Goal: Task Accomplishment & Management: Manage account settings

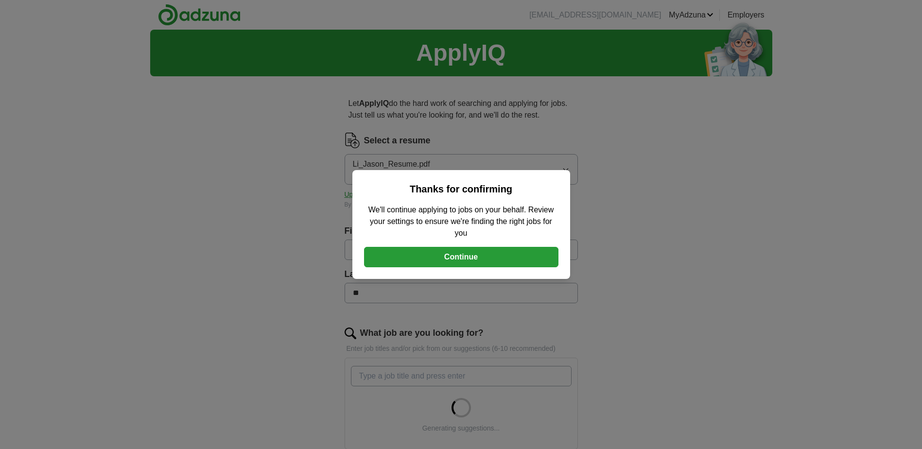
click at [480, 254] on button "Continue" at bounding box center [461, 257] width 194 height 20
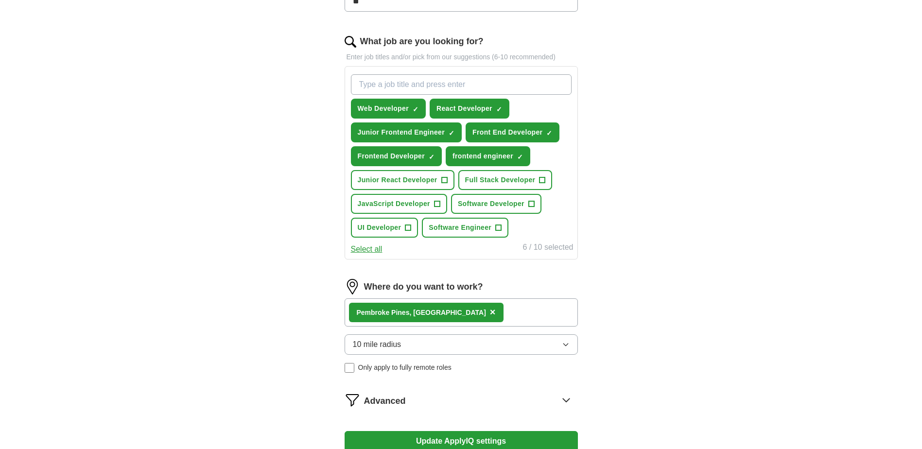
scroll to position [243, 0]
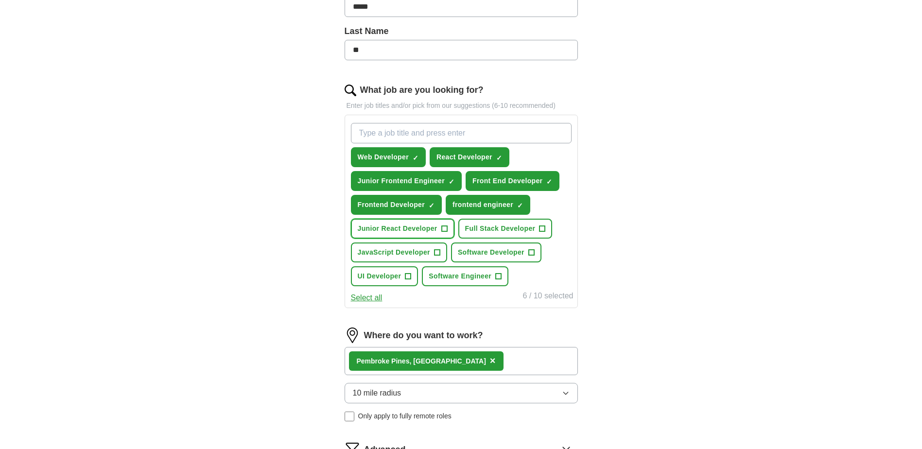
click at [444, 227] on span "+" at bounding box center [444, 229] width 6 height 8
click at [438, 251] on span "+" at bounding box center [437, 253] width 6 height 8
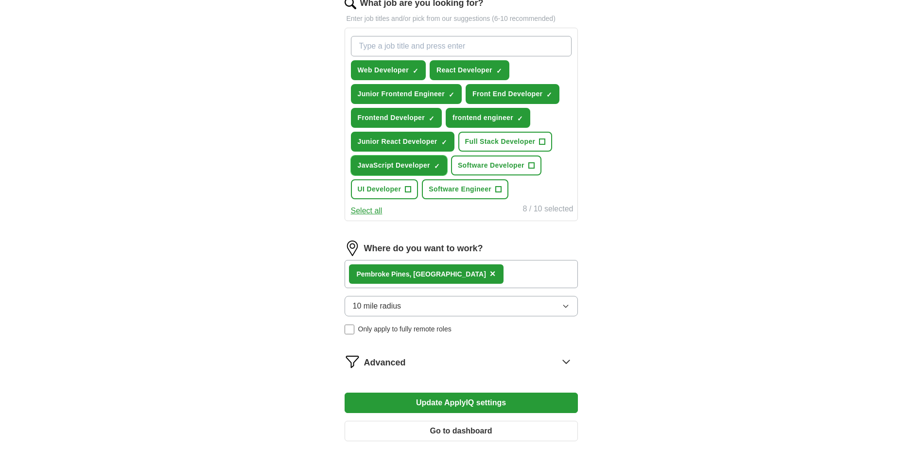
scroll to position [340, 0]
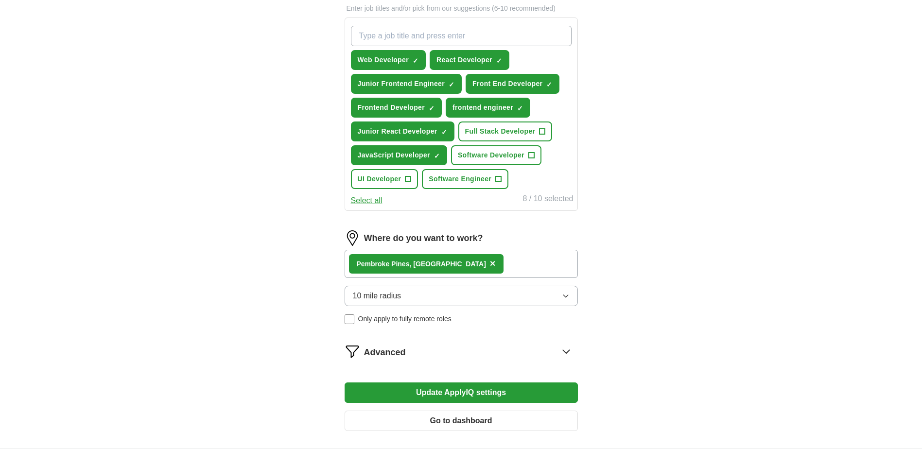
click at [471, 261] on div "Pembroke Pines, [GEOGRAPHIC_DATA] ×" at bounding box center [461, 264] width 233 height 28
drag, startPoint x: 475, startPoint y: 268, endPoint x: 460, endPoint y: 268, distance: 15.6
click at [475, 268] on div "Pembroke Pines, [GEOGRAPHIC_DATA] ×" at bounding box center [461, 264] width 233 height 28
click at [461, 296] on button "10 mile radius" at bounding box center [461, 296] width 233 height 20
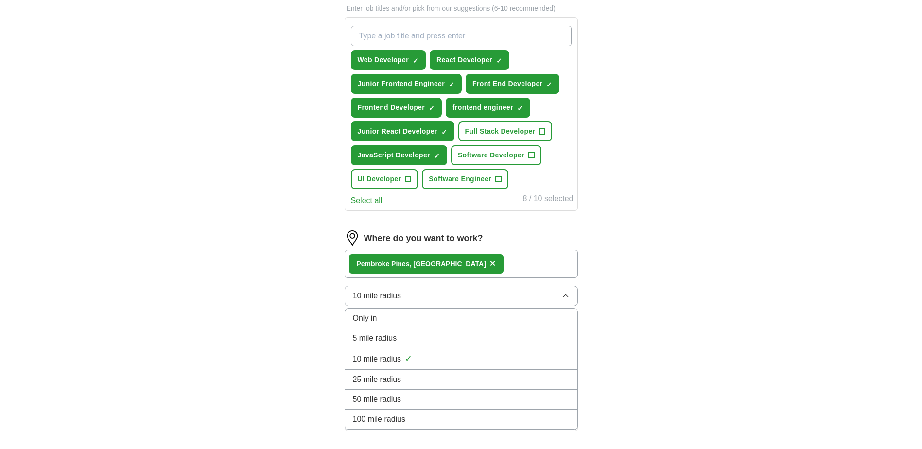
click at [461, 296] on button "10 mile radius" at bounding box center [461, 296] width 233 height 20
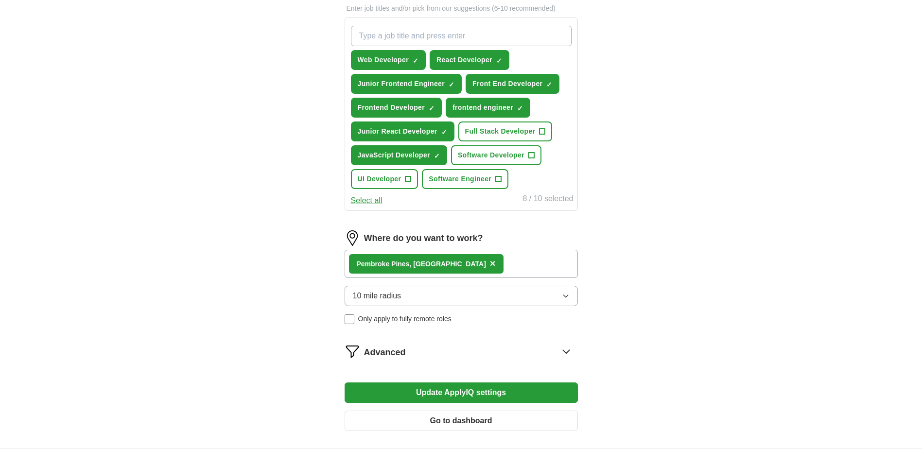
click at [466, 265] on div "Pembroke Pines, [GEOGRAPHIC_DATA] ×" at bounding box center [461, 264] width 233 height 28
click at [490, 262] on span "×" at bounding box center [493, 263] width 6 height 11
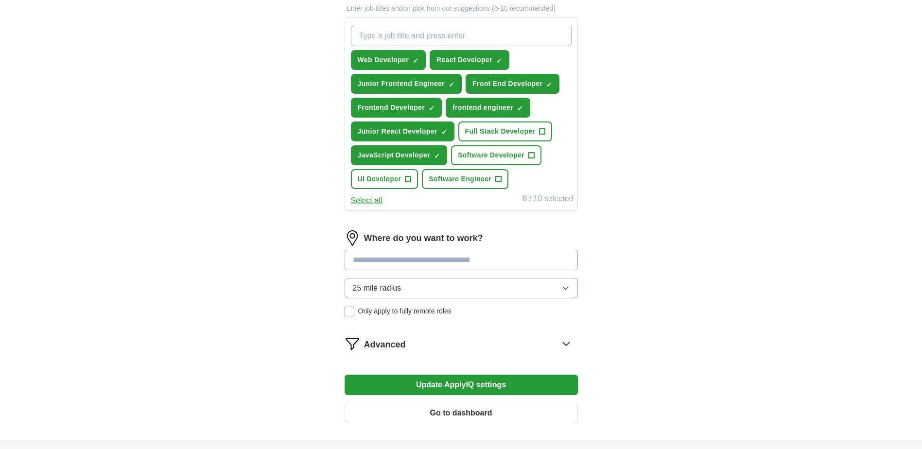
click at [431, 262] on input at bounding box center [461, 260] width 233 height 20
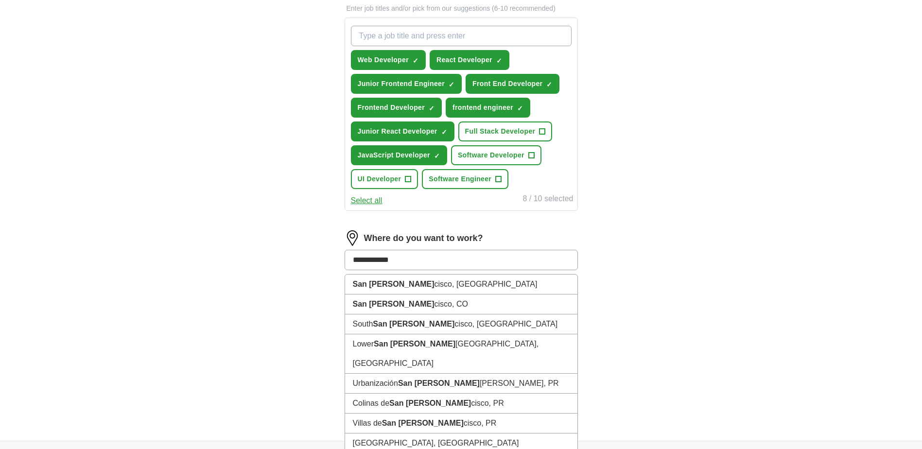
type input "**********"
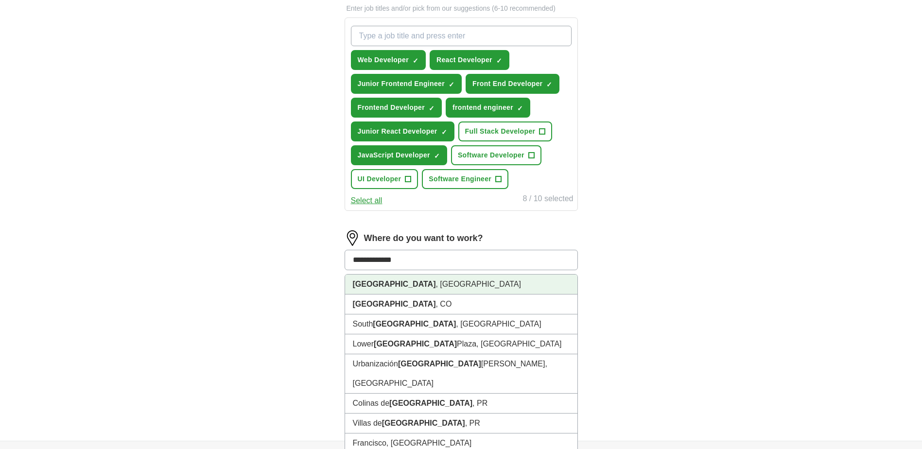
click at [412, 288] on li "[GEOGRAPHIC_DATA] , [GEOGRAPHIC_DATA]" at bounding box center [461, 285] width 232 height 20
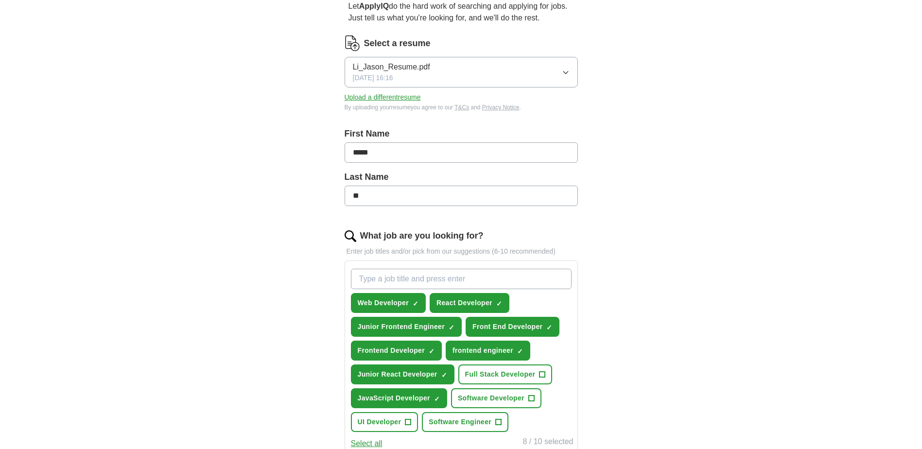
scroll to position [0, 0]
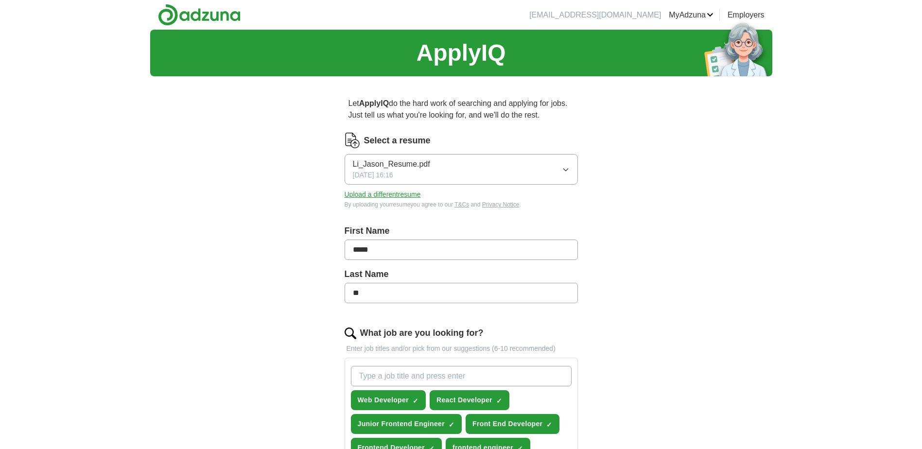
click at [386, 192] on button "Upload a different resume" at bounding box center [383, 195] width 76 height 10
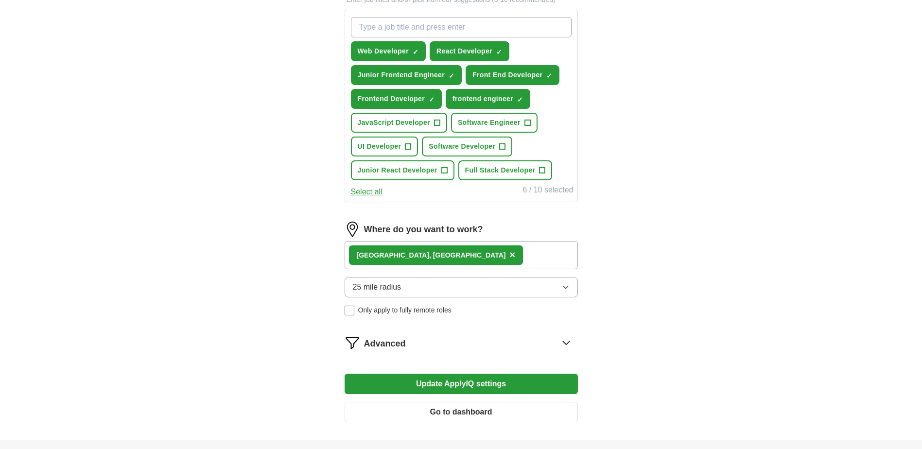
scroll to position [389, 0]
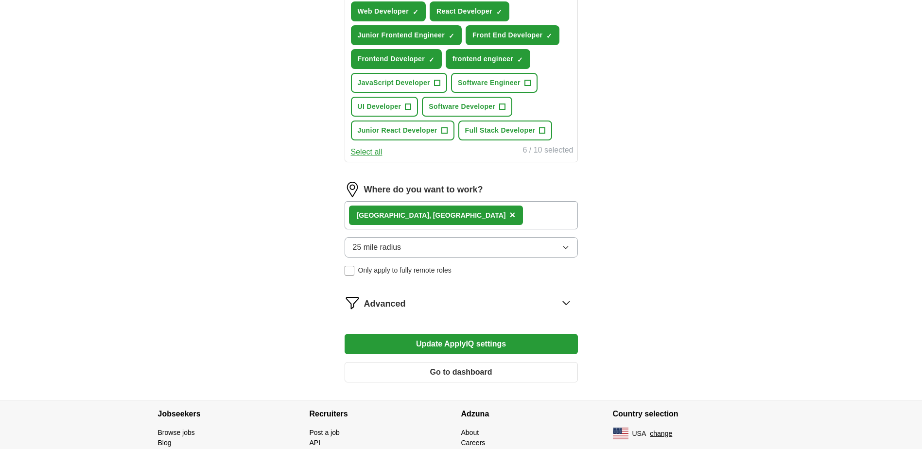
click at [509, 212] on div "[GEOGRAPHIC_DATA] , [GEOGRAPHIC_DATA] ×" at bounding box center [461, 215] width 233 height 28
click at [480, 217] on div "[GEOGRAPHIC_DATA] , [GEOGRAPHIC_DATA] ×" at bounding box center [461, 215] width 233 height 28
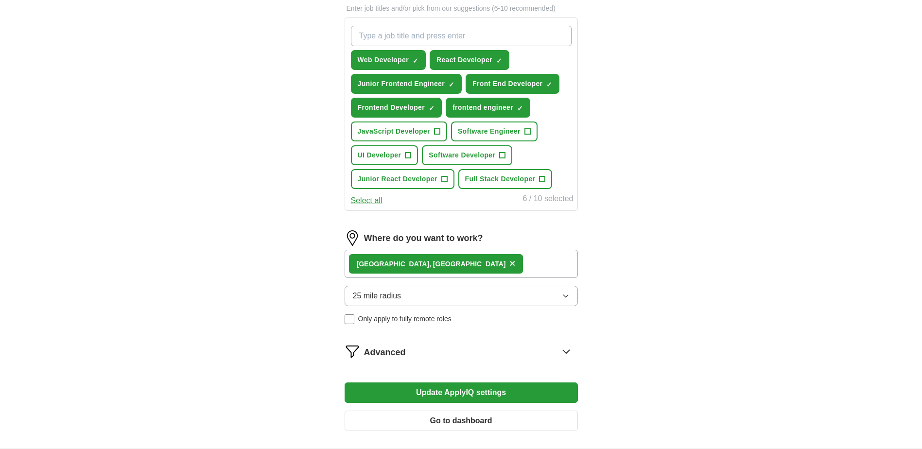
scroll to position [292, 0]
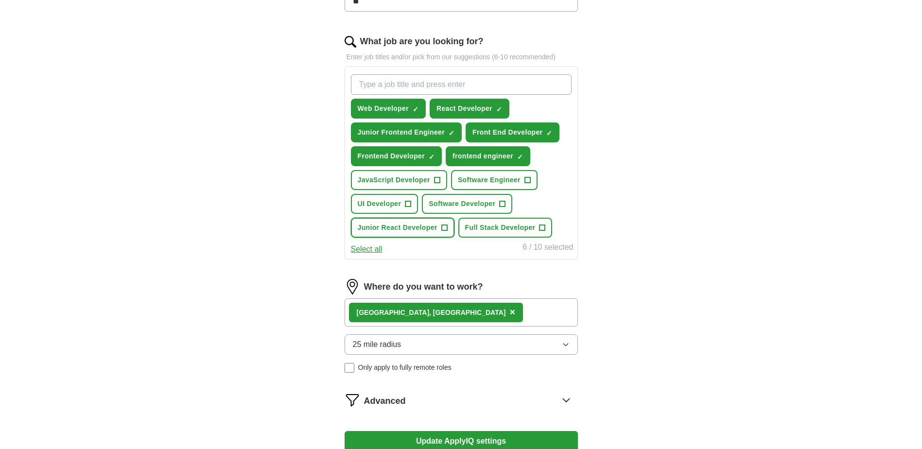
click at [424, 228] on span "Junior React Developer" at bounding box center [398, 228] width 80 height 10
click at [398, 178] on span "JavaScript Developer" at bounding box center [394, 180] width 72 height 10
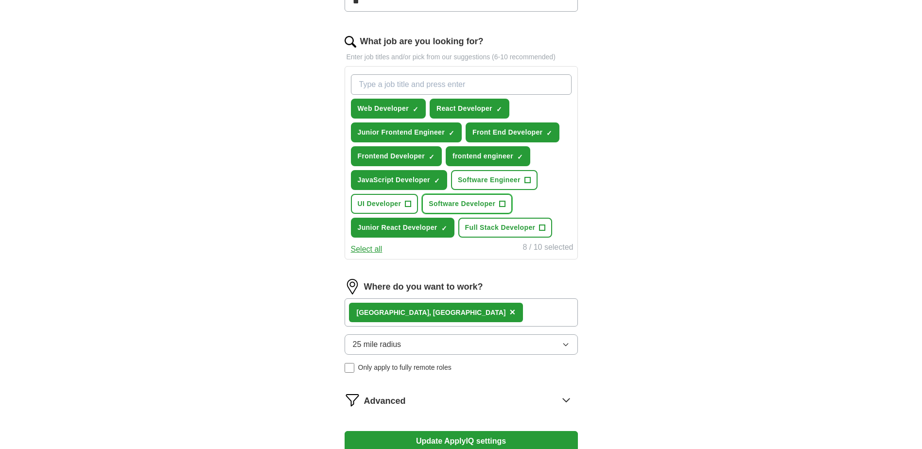
click at [480, 205] on span "Software Developer" at bounding box center [462, 204] width 67 height 10
click at [497, 180] on span "Software Engineer" at bounding box center [489, 180] width 63 height 10
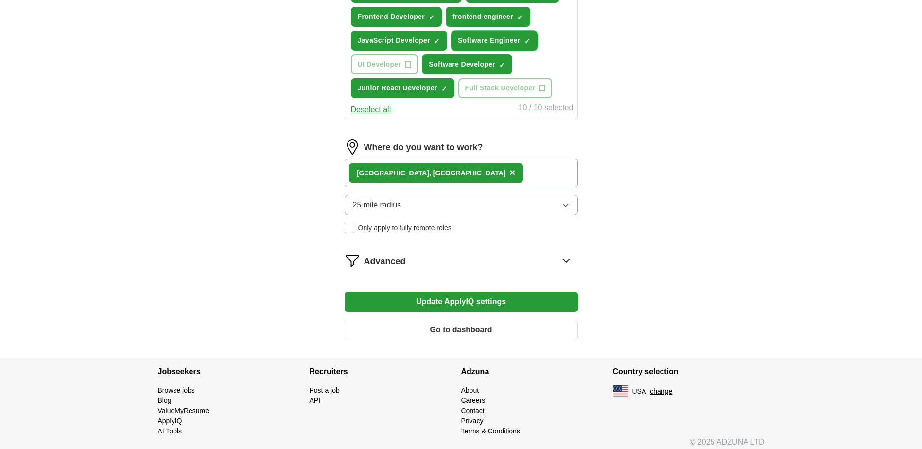
scroll to position [437, 0]
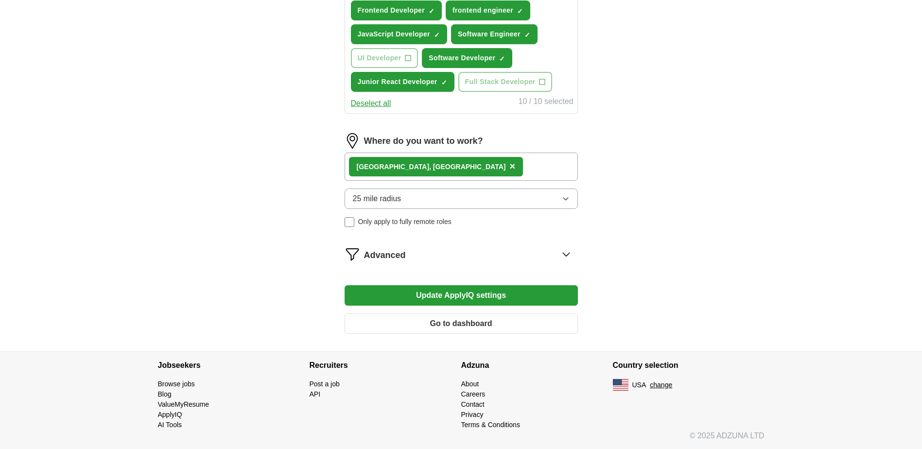
click at [467, 198] on button "25 mile radius" at bounding box center [461, 199] width 233 height 20
click at [465, 292] on button "Update ApplyIQ settings" at bounding box center [461, 295] width 233 height 20
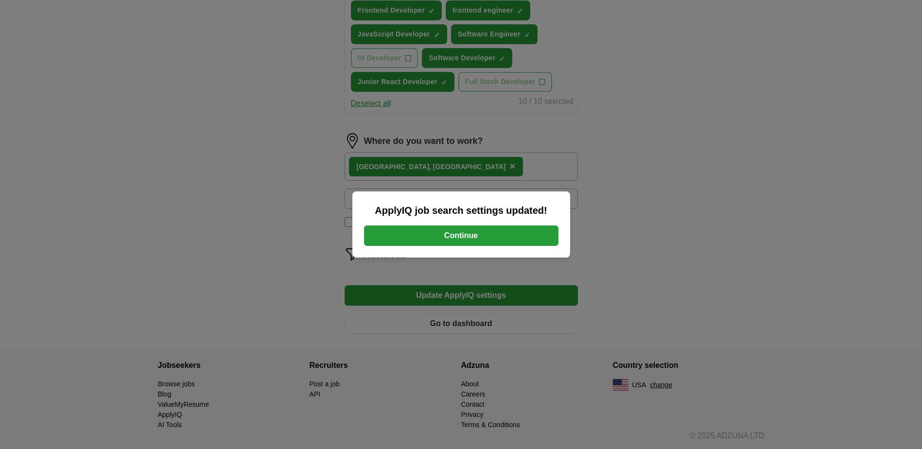
click at [513, 235] on button "Continue" at bounding box center [461, 236] width 194 height 20
